Goal: Information Seeking & Learning: Check status

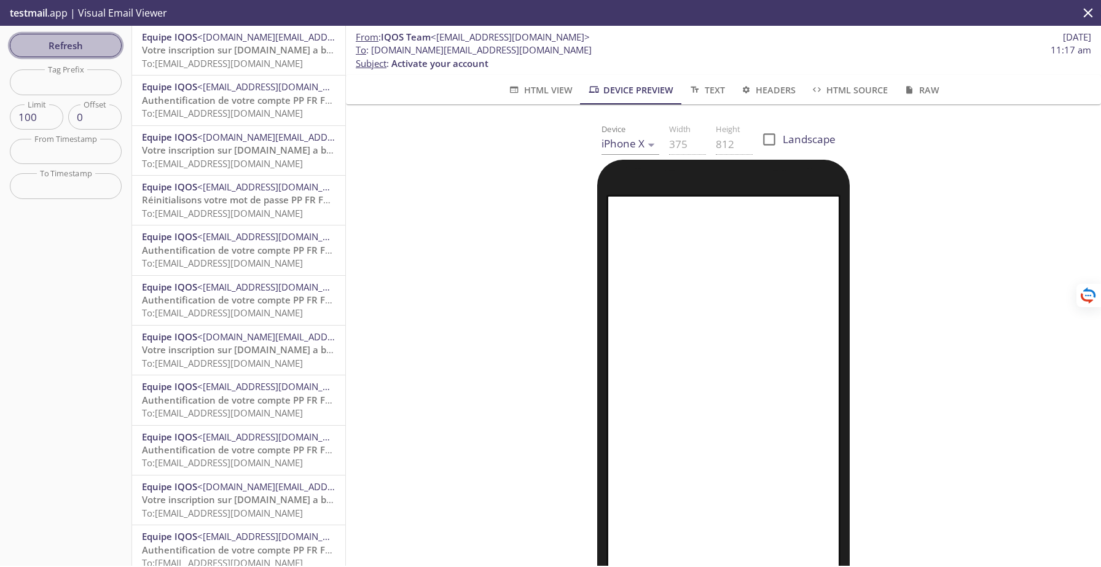
click at [82, 49] on span "Refresh" at bounding box center [66, 45] width 92 height 16
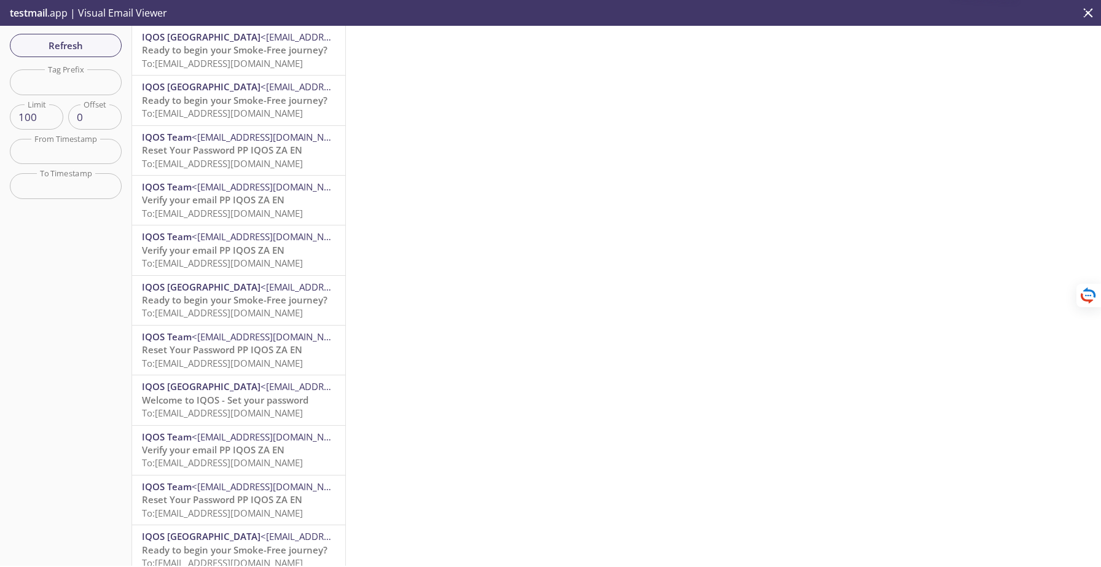
click at [261, 42] on span "<[EMAIL_ADDRESS][DOMAIN_NAME]>" at bounding box center [340, 37] width 159 height 12
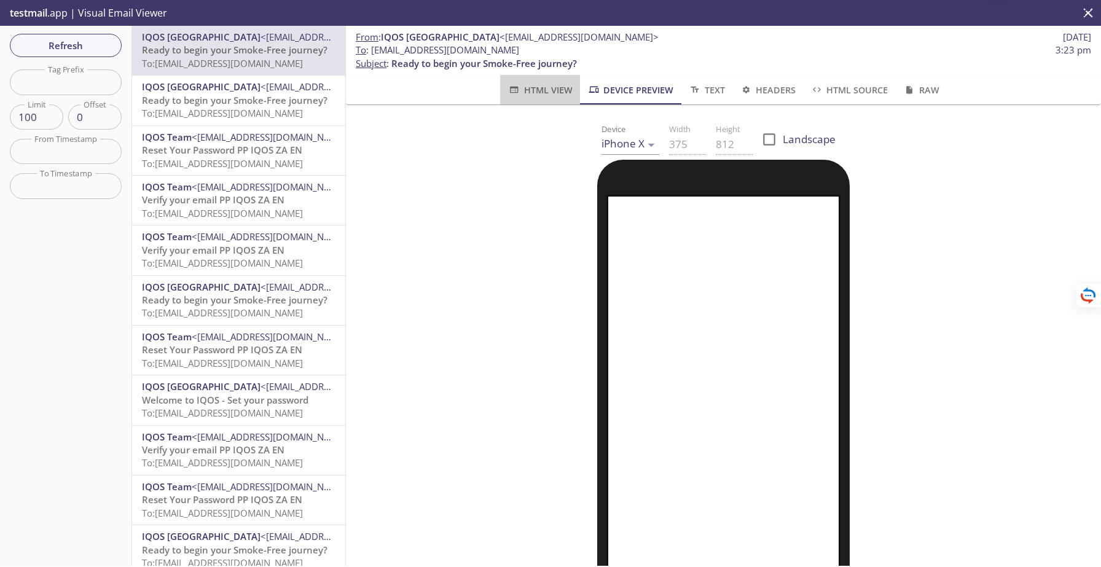
click at [567, 90] on span "HTML View" at bounding box center [540, 89] width 65 height 15
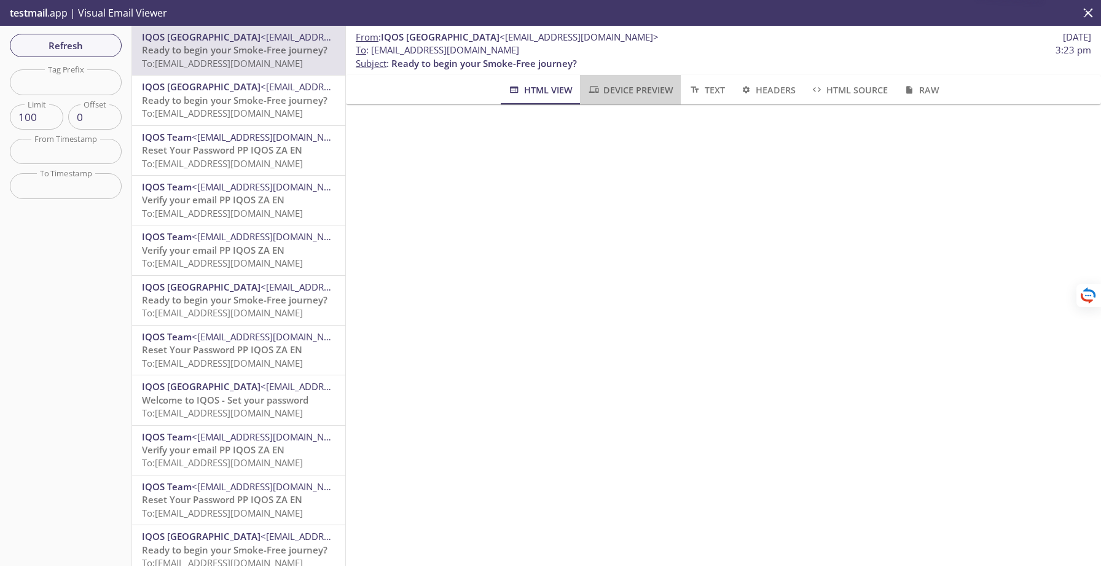
click at [616, 90] on span "Device Preview" at bounding box center [630, 89] width 86 height 15
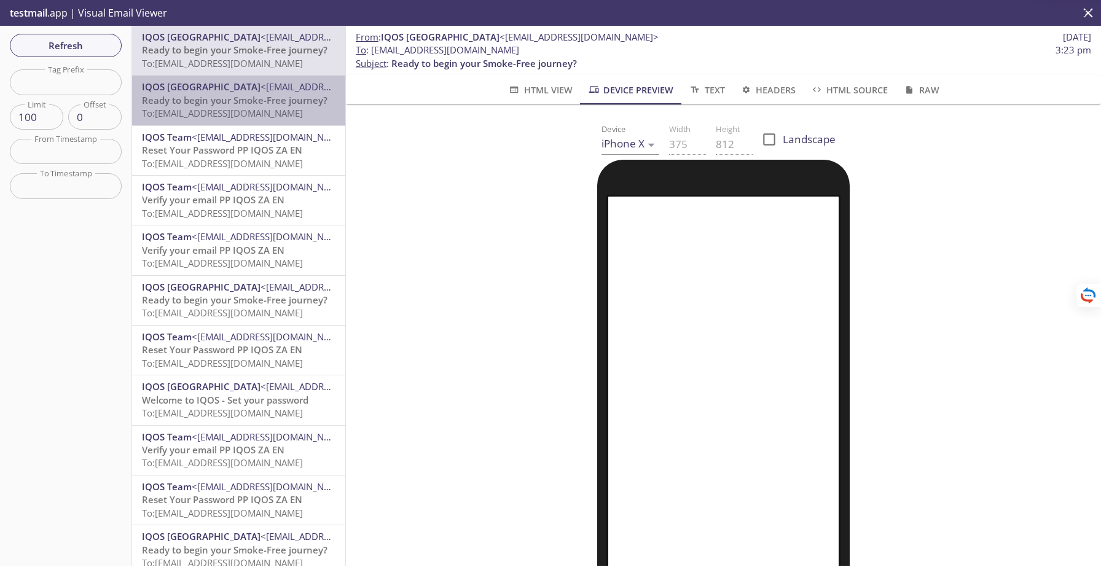
click at [245, 103] on span "Ready to begin your Smoke-Free journey?" at bounding box center [235, 100] width 186 height 12
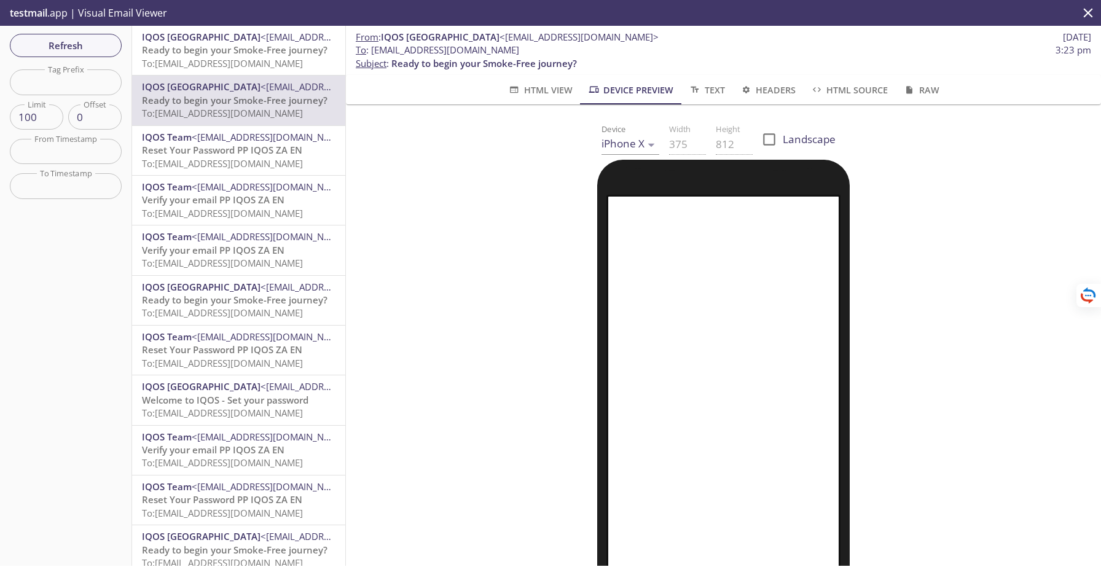
click at [250, 147] on span "Reset Your Password PP IQOS ZA EN" at bounding box center [222, 150] width 160 height 12
